Goal: Information Seeking & Learning: Learn about a topic

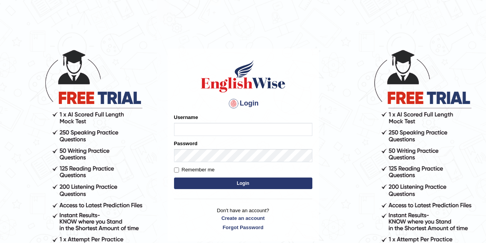
type input "caroline2024"
click at [239, 185] on button "Login" at bounding box center [243, 183] width 138 height 12
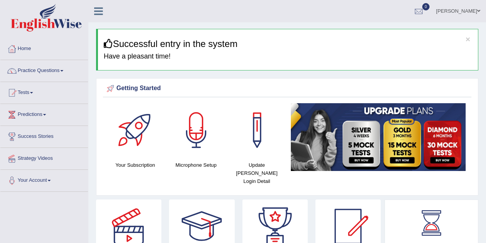
click at [34, 113] on link "Predictions" at bounding box center [44, 113] width 88 height 19
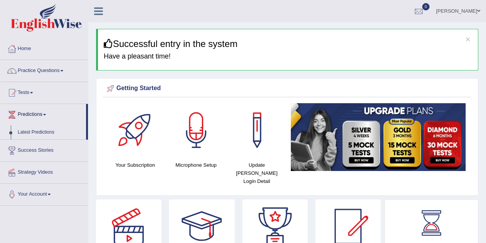
click at [34, 113] on link "Predictions" at bounding box center [43, 113] width 86 height 19
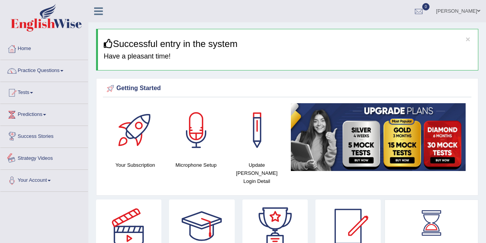
click at [34, 157] on link "Strategy Videos" at bounding box center [44, 157] width 88 height 19
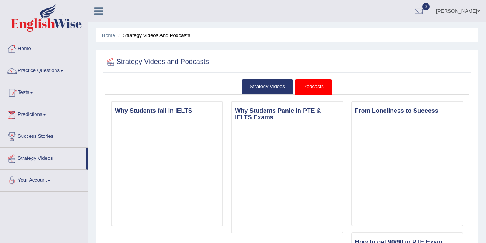
click at [308, 89] on link "Podcasts" at bounding box center [313, 87] width 37 height 16
click at [276, 88] on link "Strategy Videos" at bounding box center [268, 87] width 52 height 16
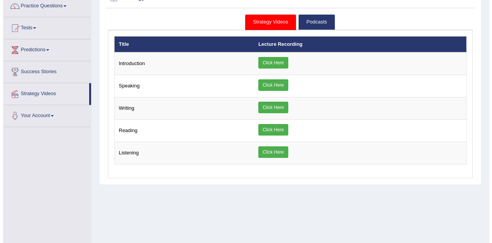
scroll to position [65, 0]
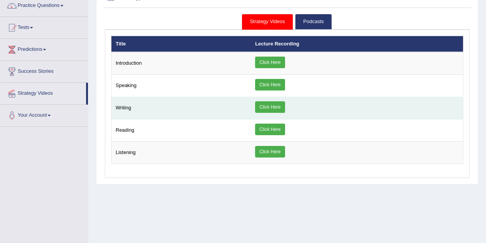
click at [129, 108] on td "Writing" at bounding box center [181, 108] width 140 height 22
click at [271, 108] on link "Click Here" at bounding box center [270, 107] width 30 height 12
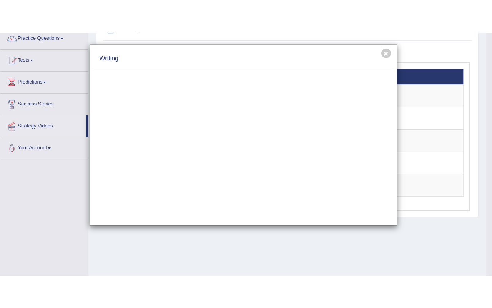
scroll to position [0, 0]
